Goal: Navigation & Orientation: Find specific page/section

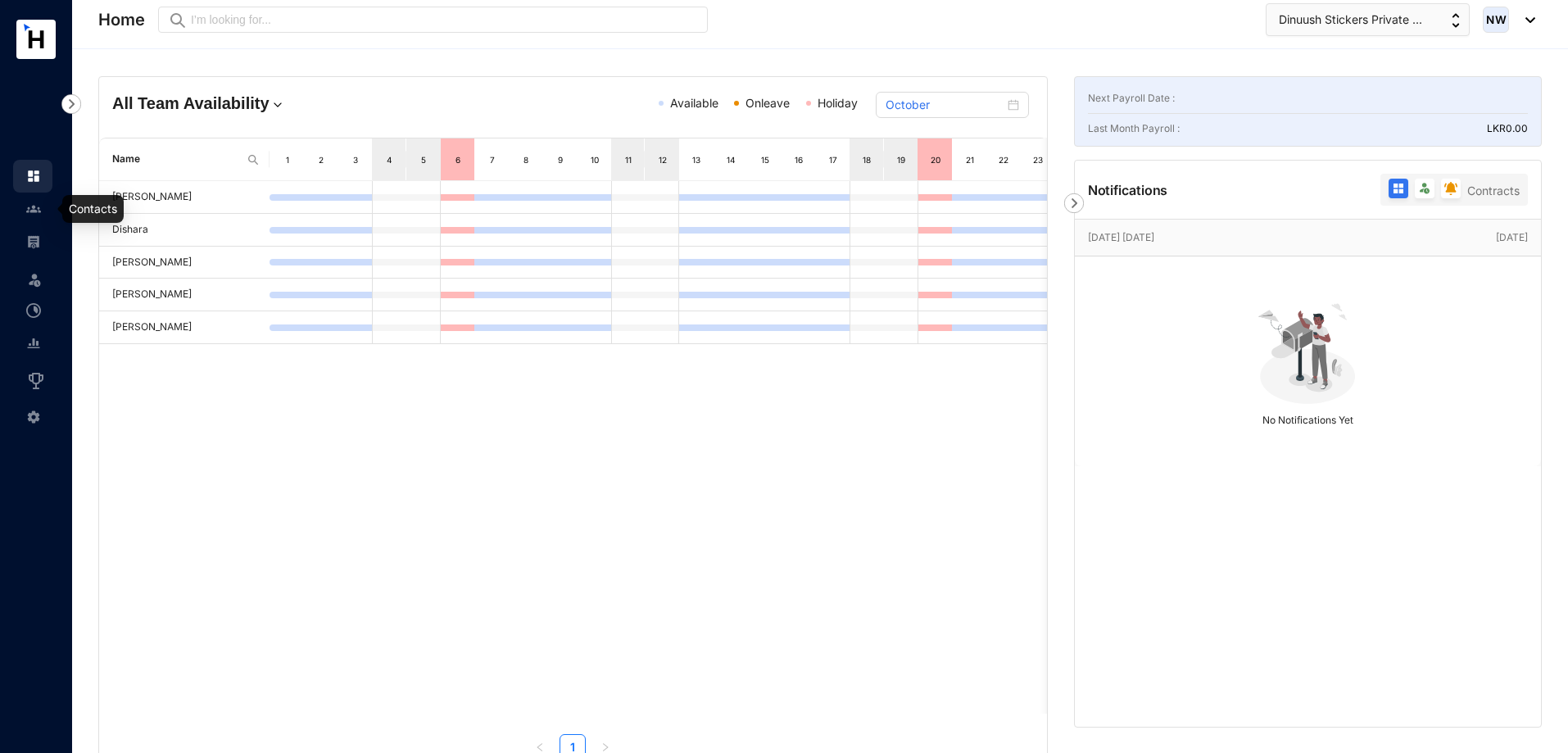
click at [29, 216] on link at bounding box center [46, 209] width 41 height 16
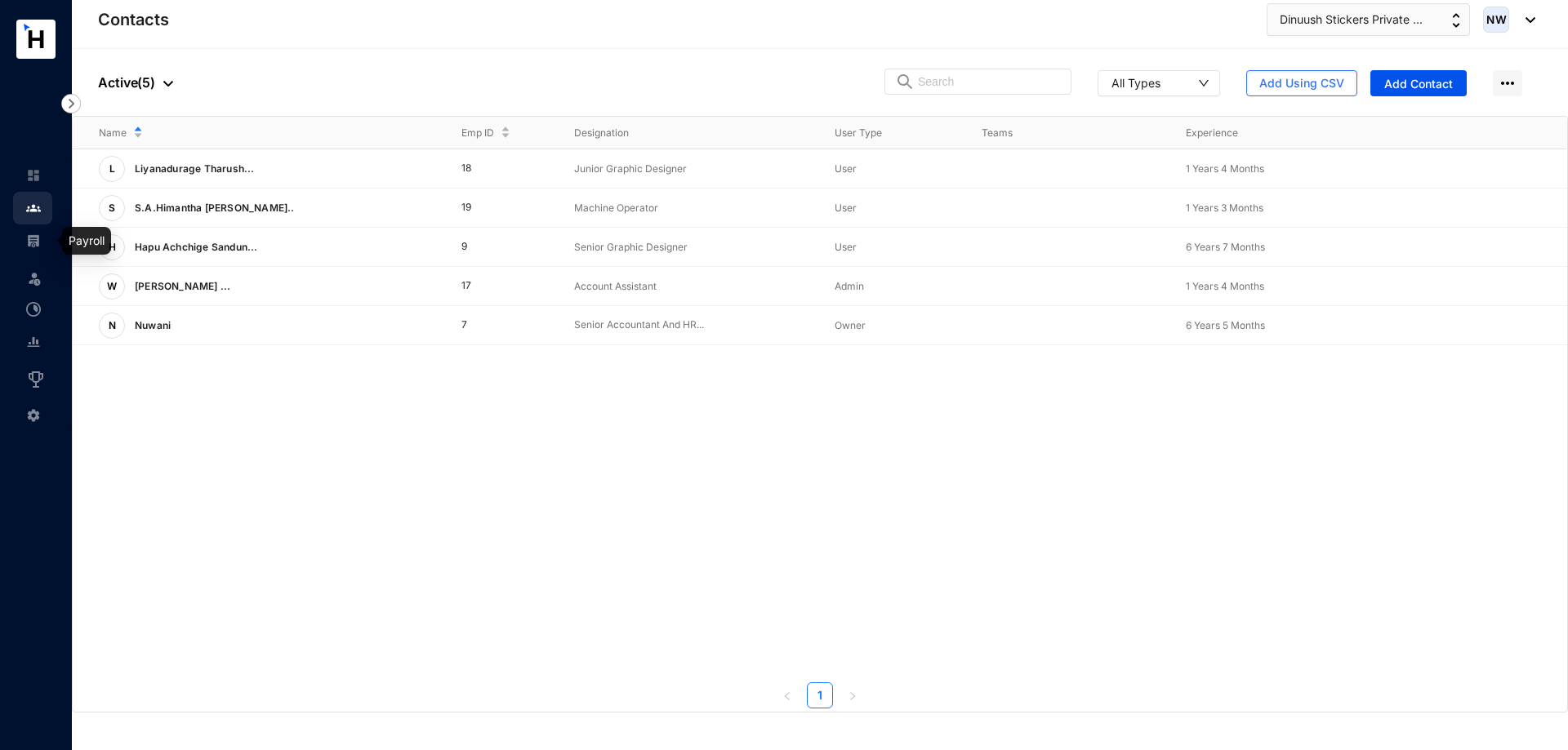
click at [26, 246] on link at bounding box center [46, 241] width 40 height 16
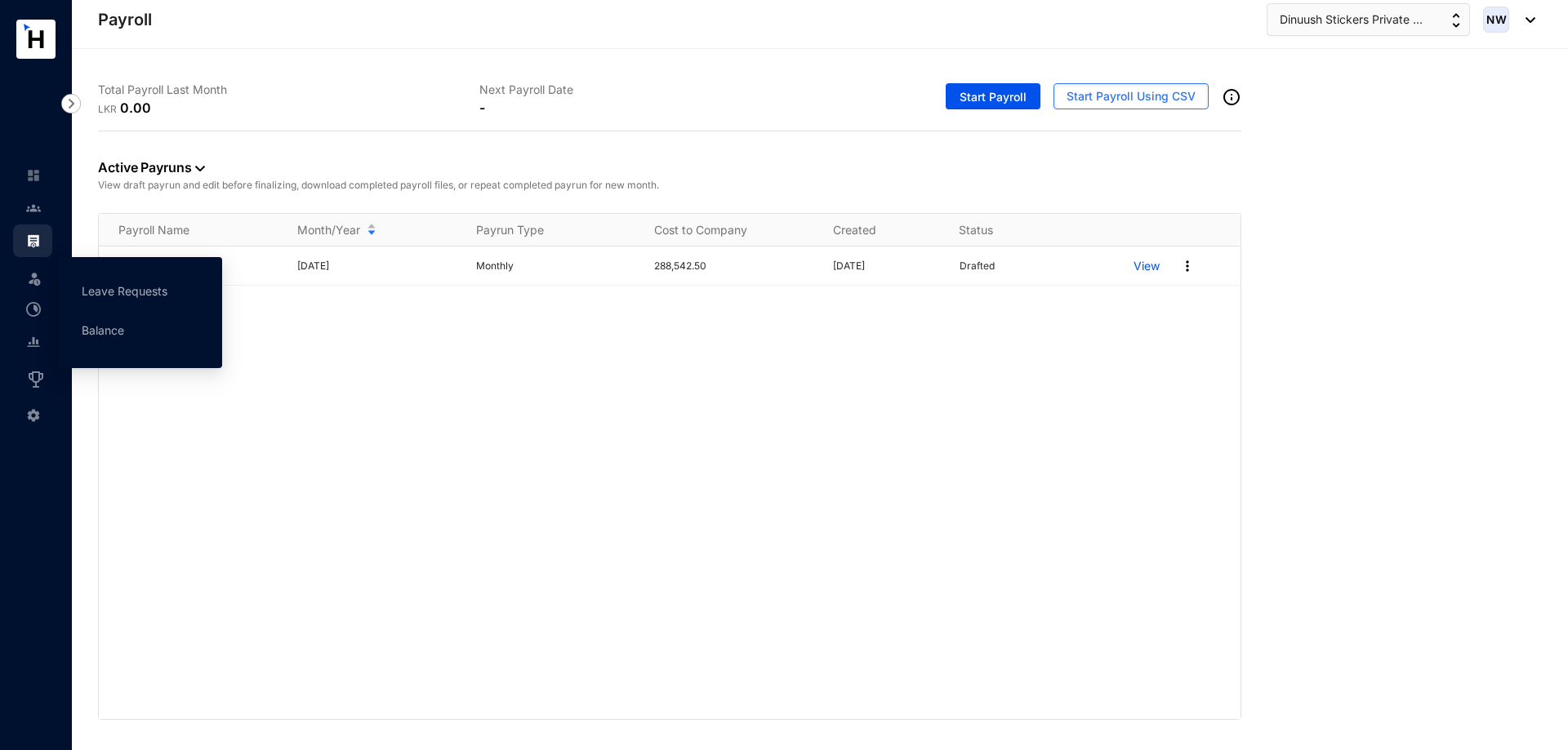
click at [31, 283] on img at bounding box center [34, 277] width 16 height 16
click at [29, 277] on img at bounding box center [34, 277] width 16 height 16
click at [122, 298] on link "Leave Requests" at bounding box center [125, 291] width 86 height 14
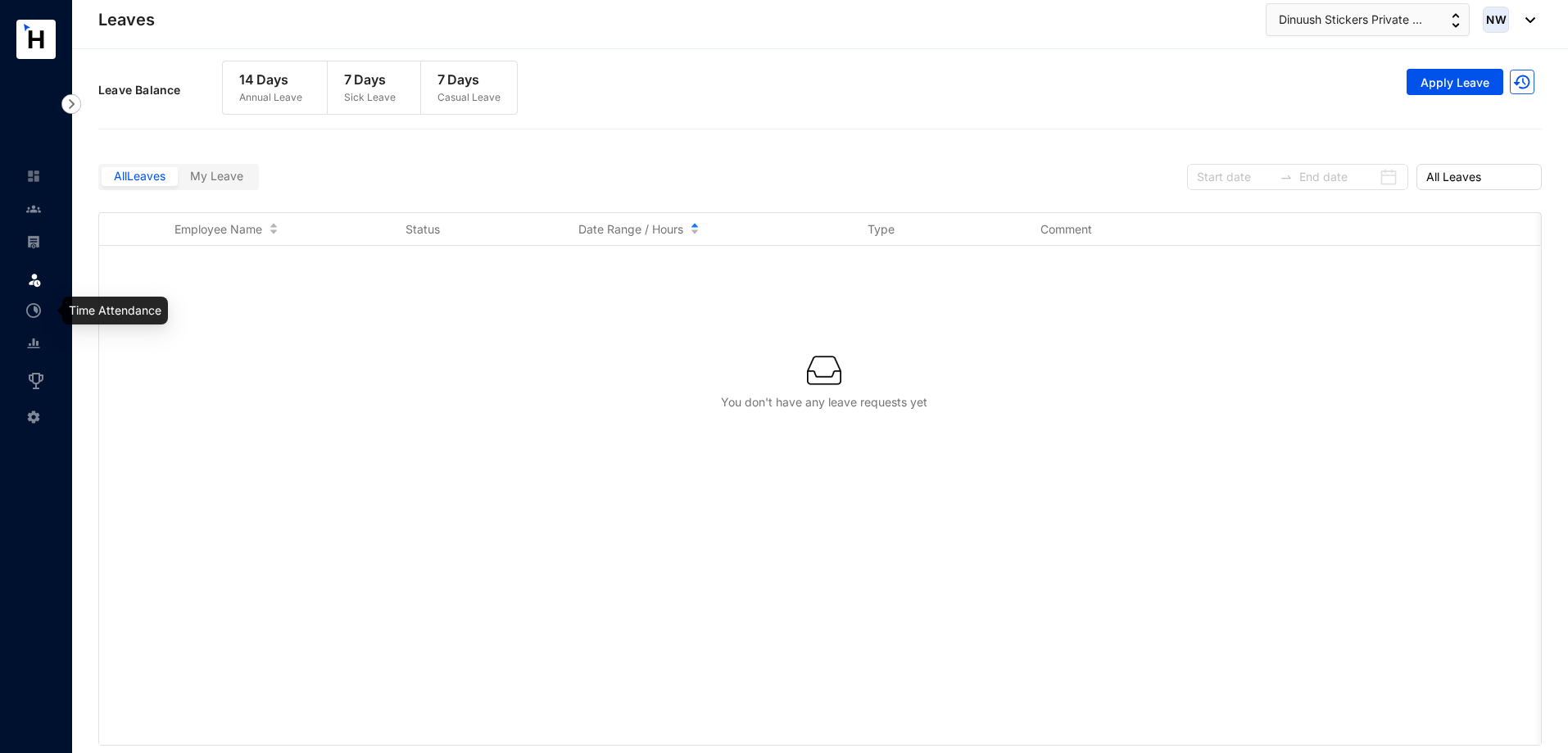
click at [41, 317] on link at bounding box center [46, 310] width 41 height 16
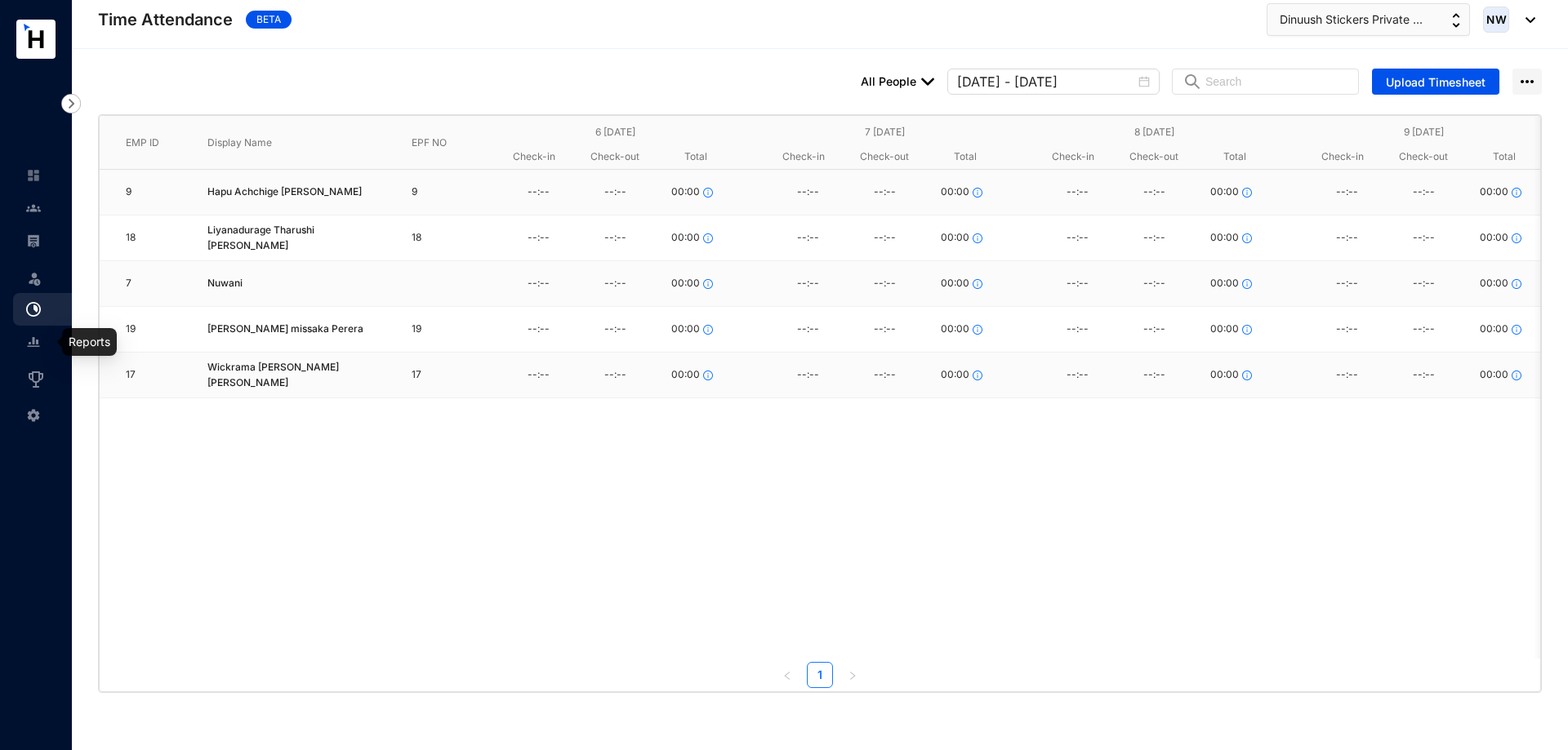
click at [26, 346] on link at bounding box center [46, 341] width 40 height 16
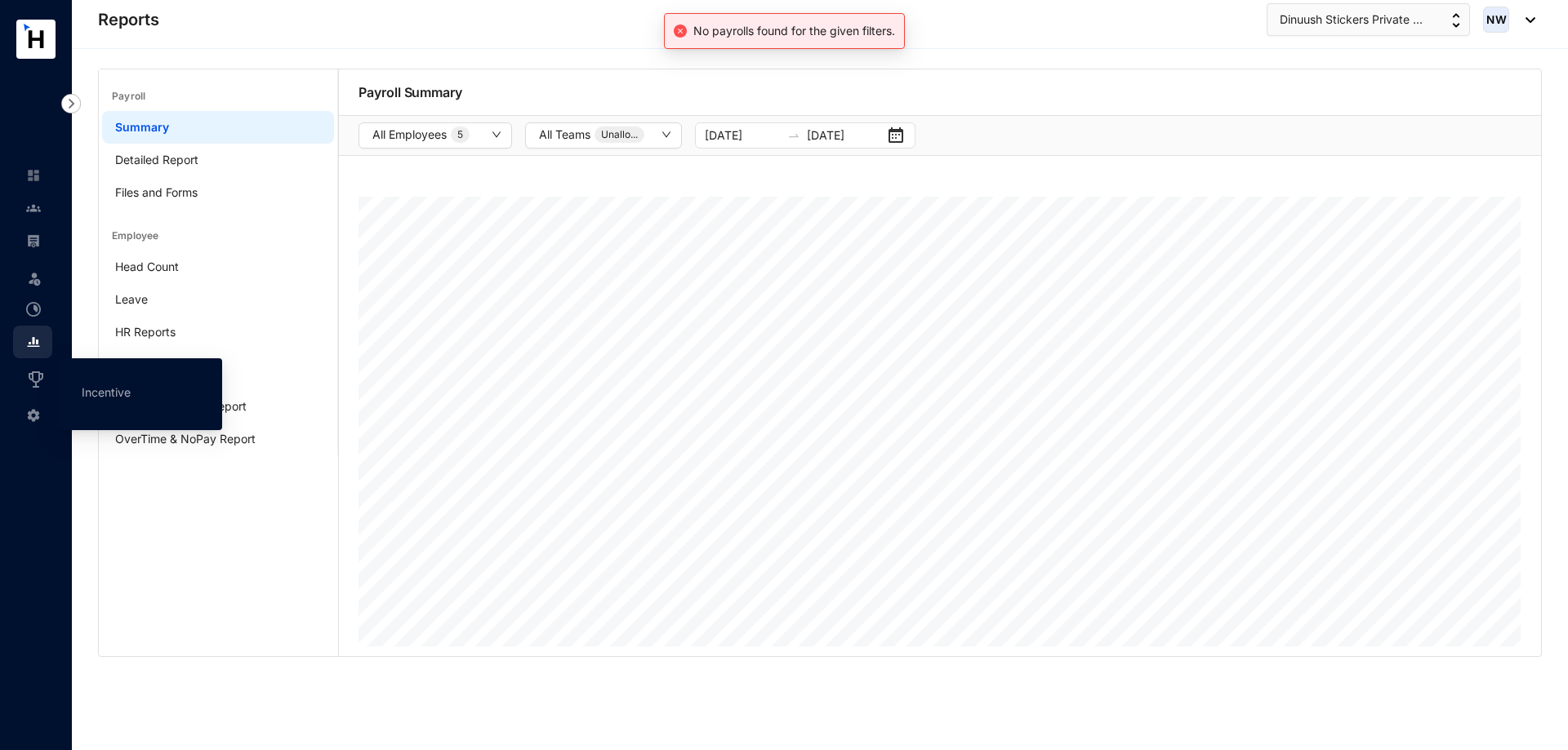
click at [40, 376] on img at bounding box center [35, 379] width 20 height 20
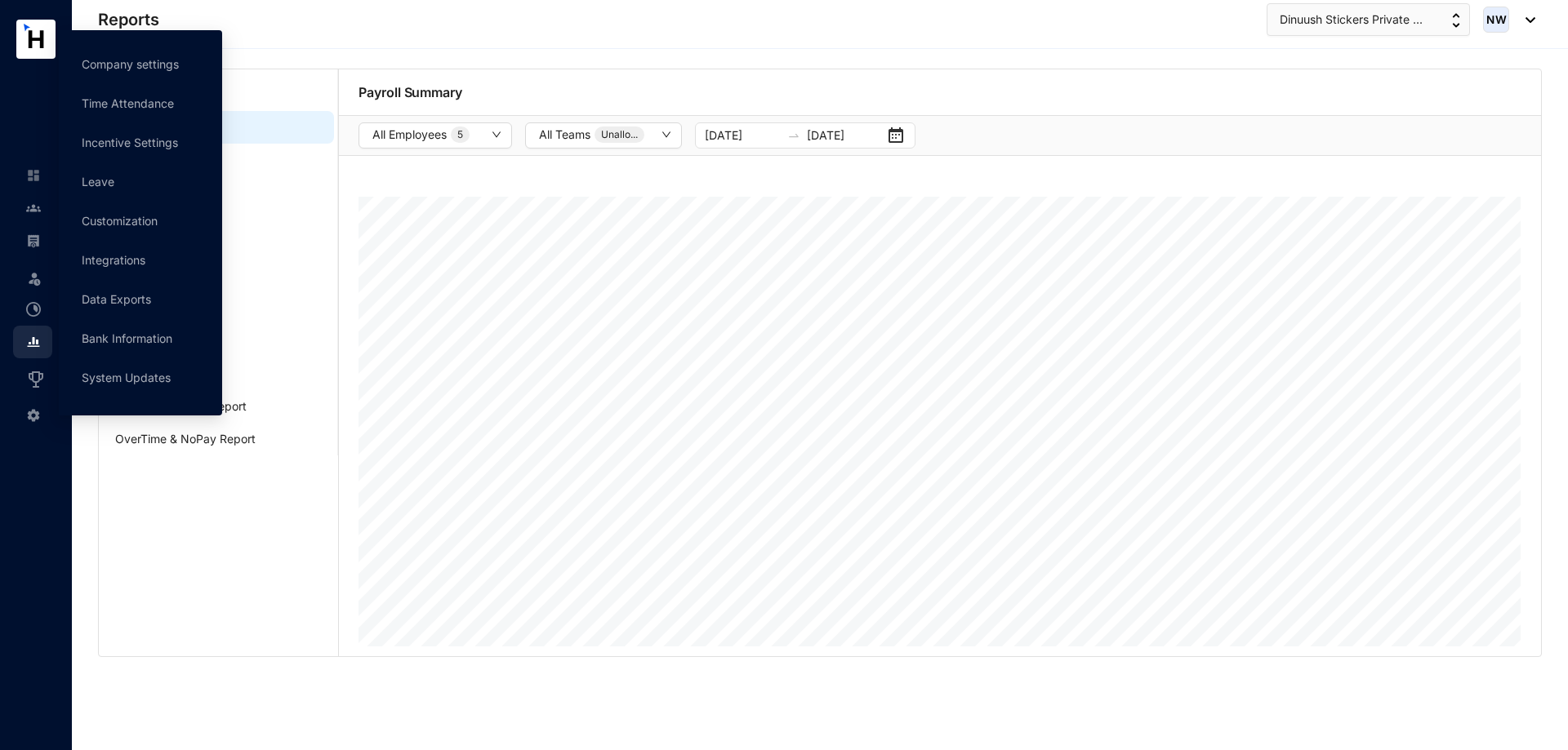
click at [35, 415] on img at bounding box center [33, 415] width 15 height 15
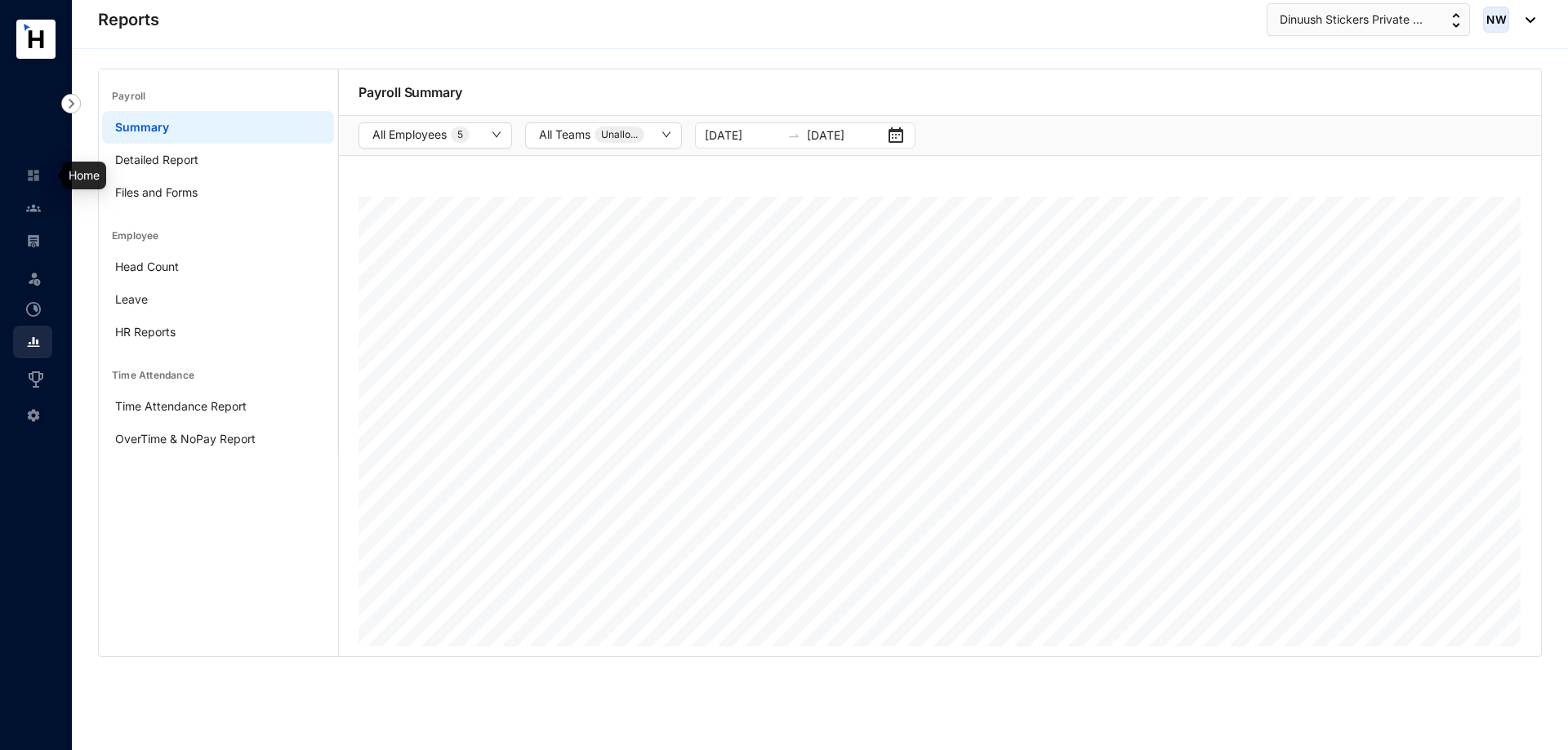
click at [34, 180] on img at bounding box center [33, 175] width 15 height 15
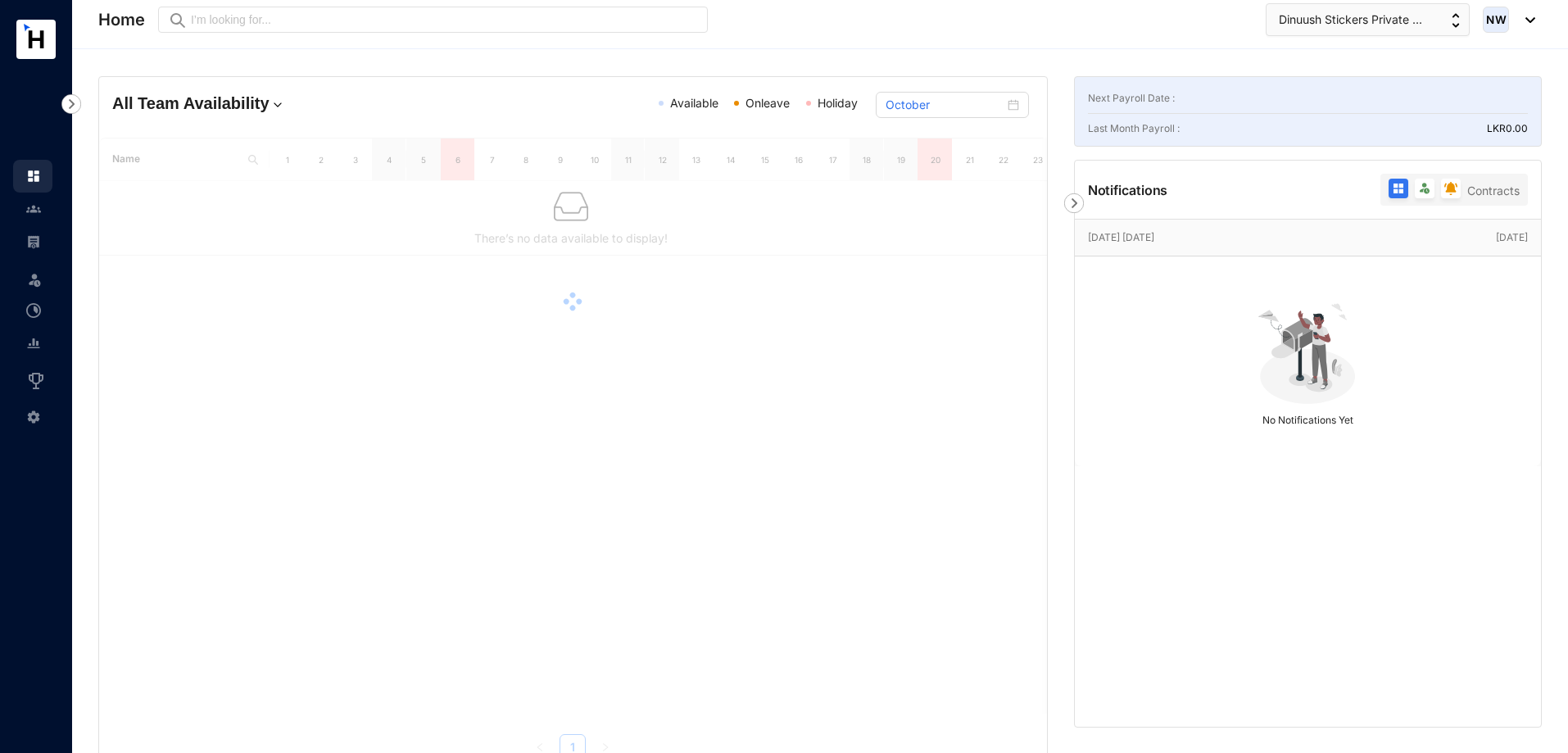
click at [35, 34] on rect at bounding box center [36, 40] width 40 height 40
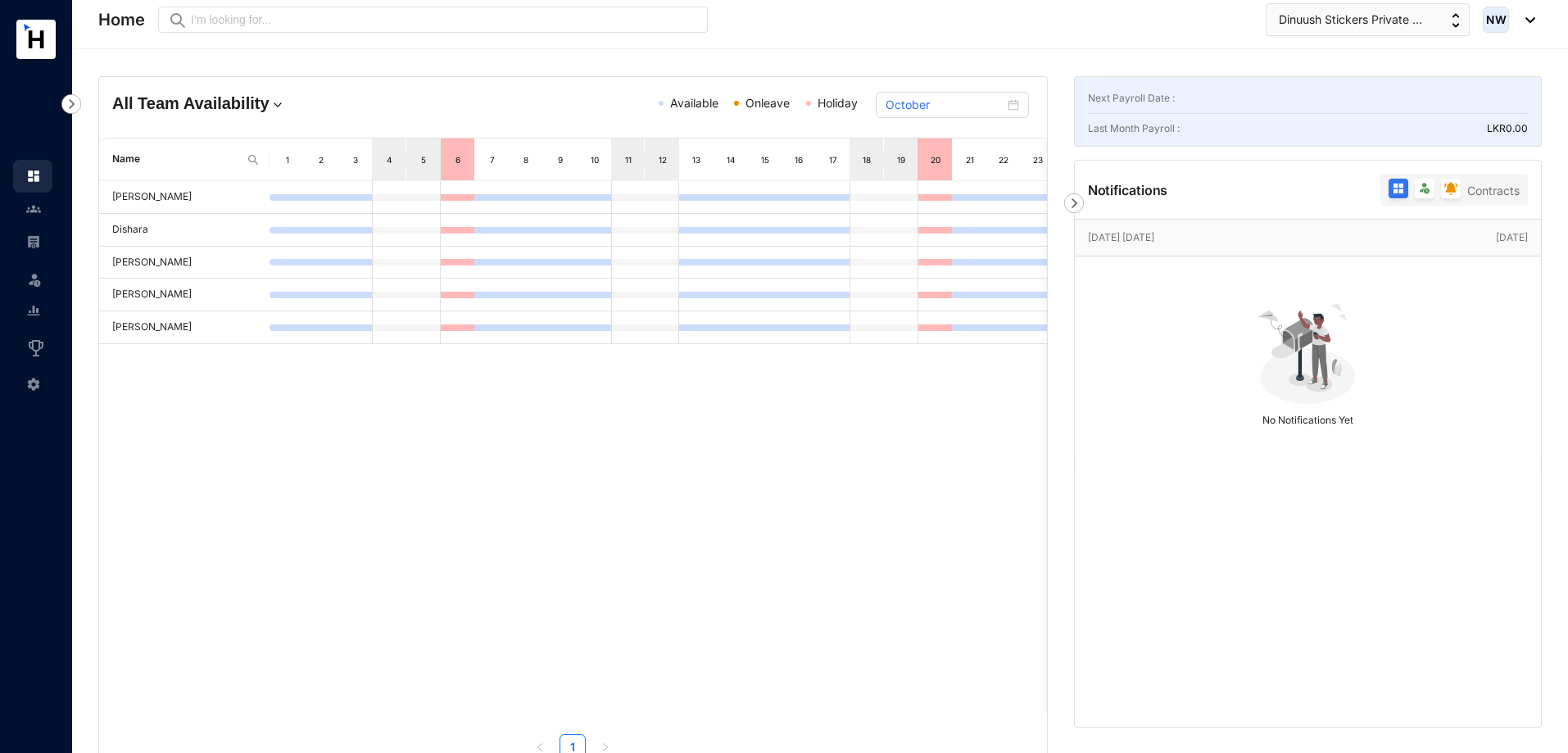
click at [1538, 14] on header "Home Preview Dinuush Stickers Private ... NW" at bounding box center [820, 24] width 1496 height 49
click at [1459, 22] on img "button" at bounding box center [1455, 20] width 8 height 15
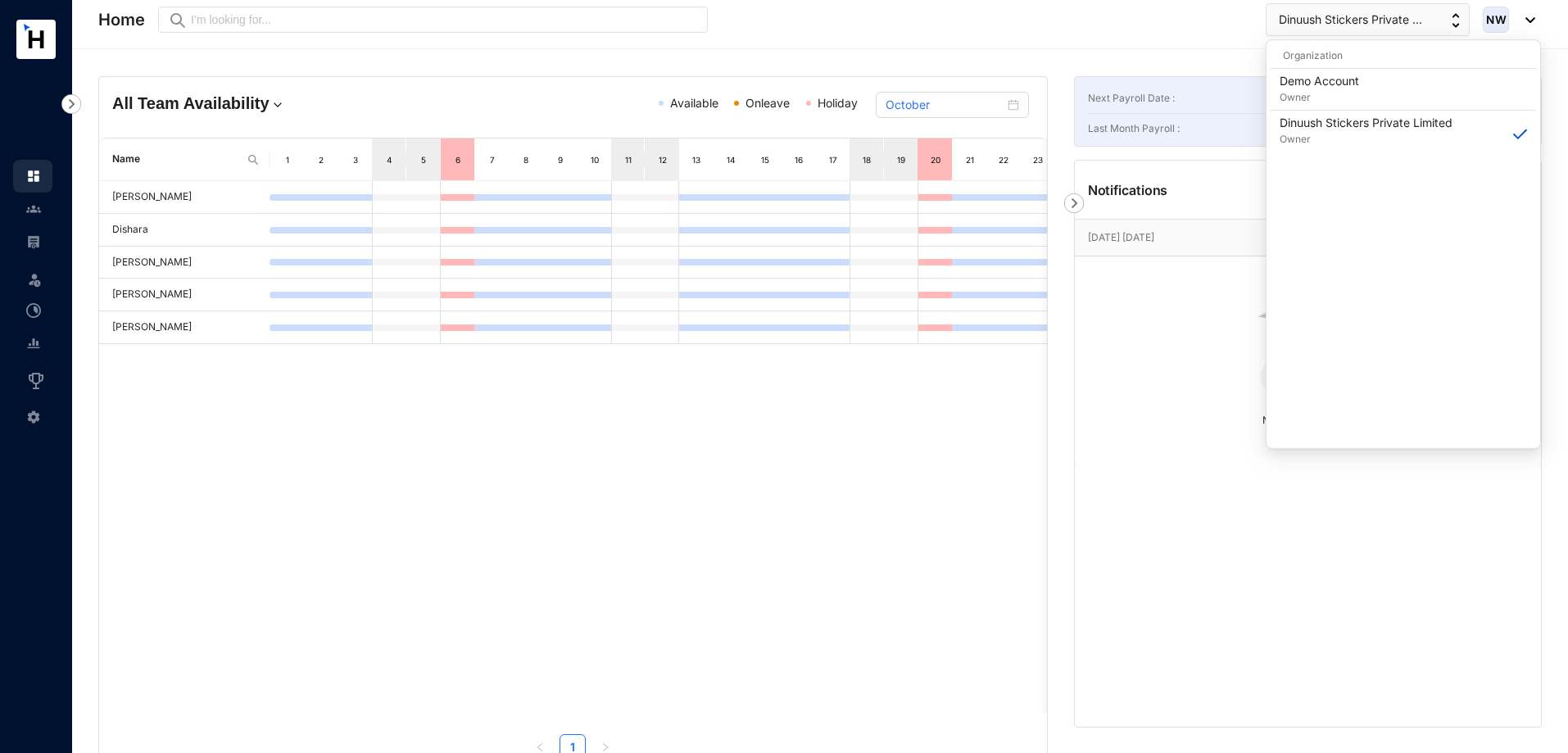
click at [1534, 25] on div "NW" at bounding box center [1508, 20] width 53 height 26
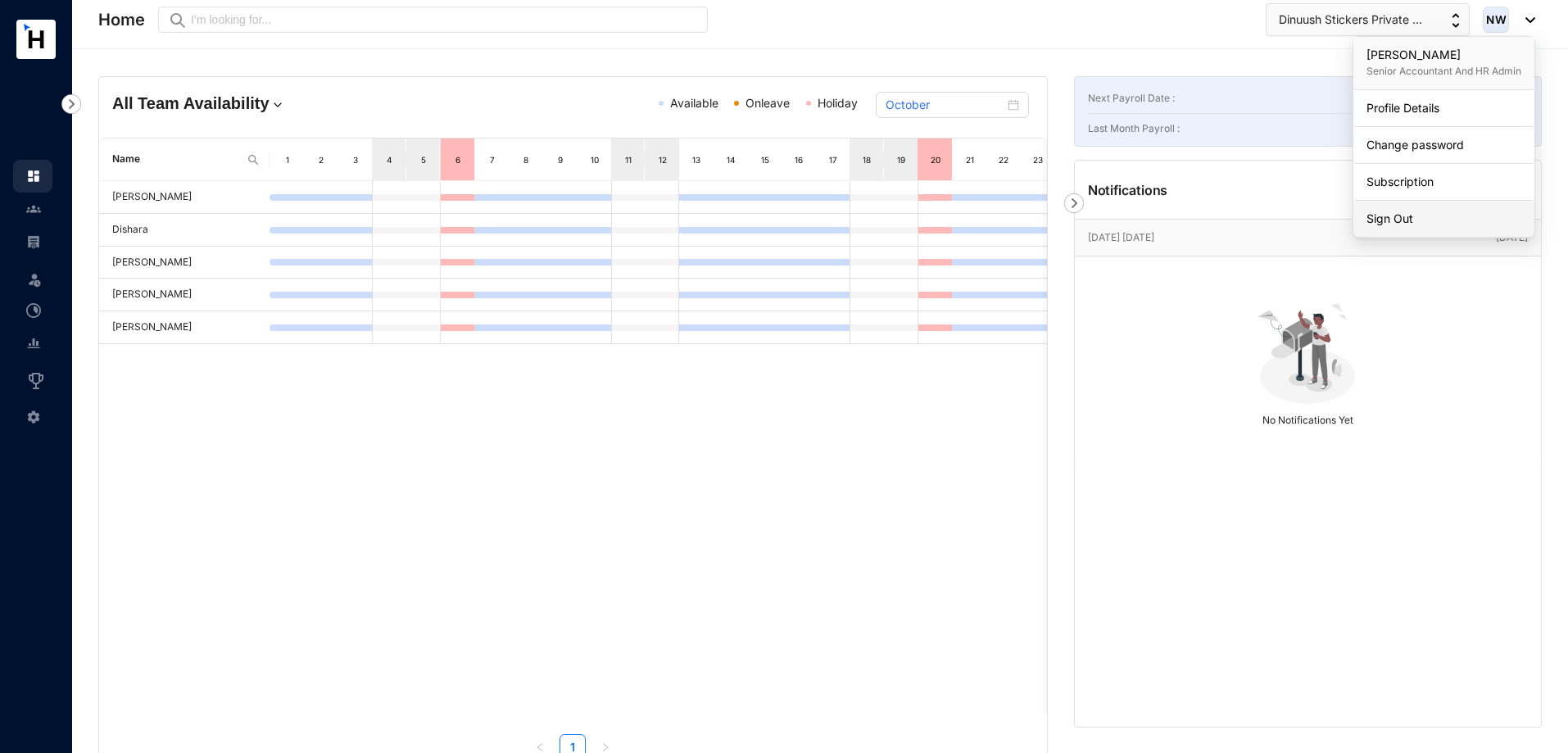
click at [1408, 215] on link "Sign Out" at bounding box center [1444, 218] width 155 height 16
